Goal: Navigation & Orientation: Find specific page/section

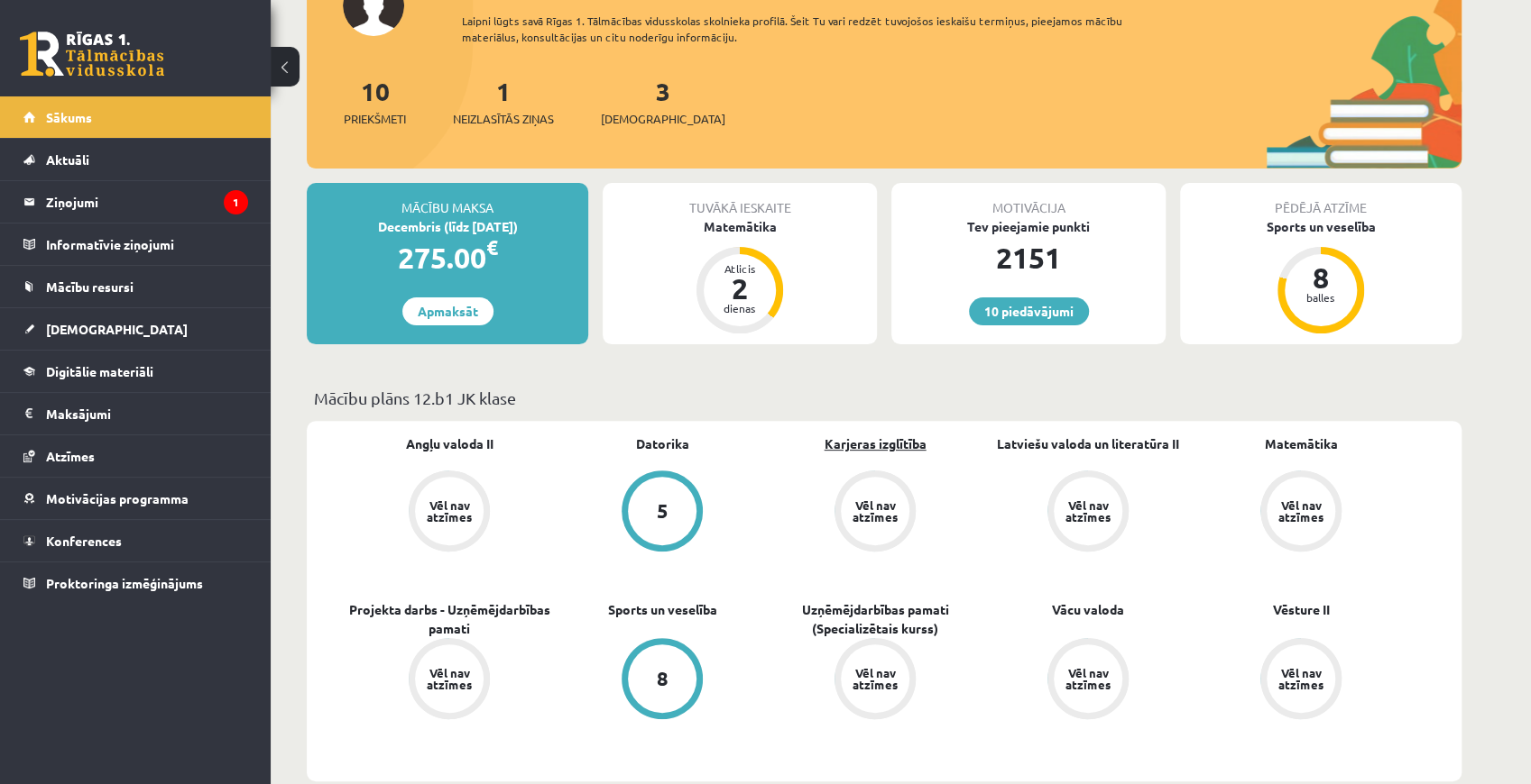
scroll to position [239, 0]
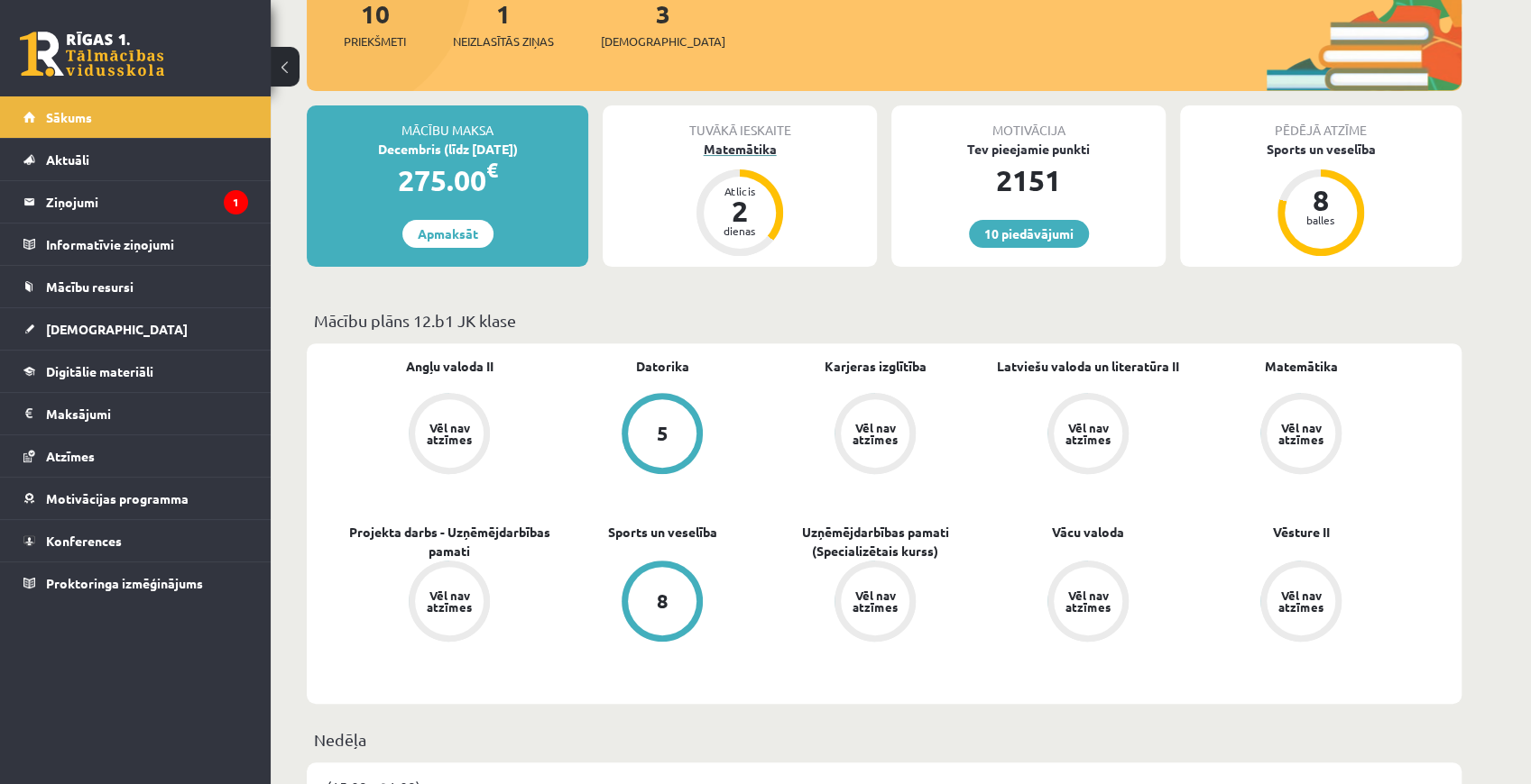
click at [757, 151] on div "Matemātika" at bounding box center [739, 149] width 274 height 19
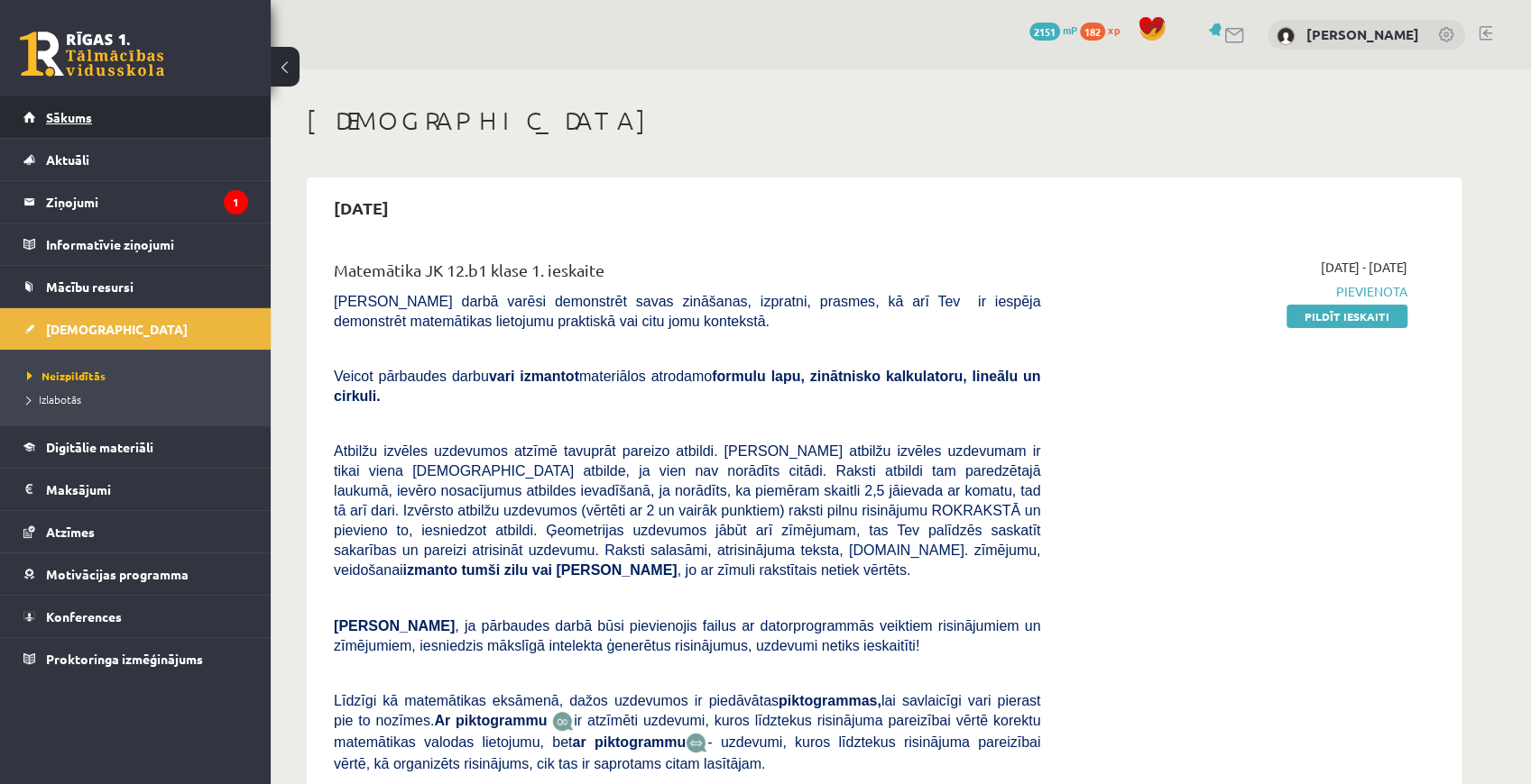
click at [109, 117] on link "Sākums" at bounding box center [135, 117] width 224 height 41
